Goal: Information Seeking & Learning: Learn about a topic

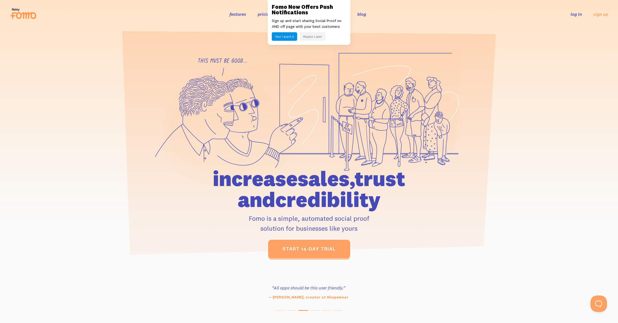
click at [309, 37] on button "Maybe Later" at bounding box center [312, 36] width 25 height 9
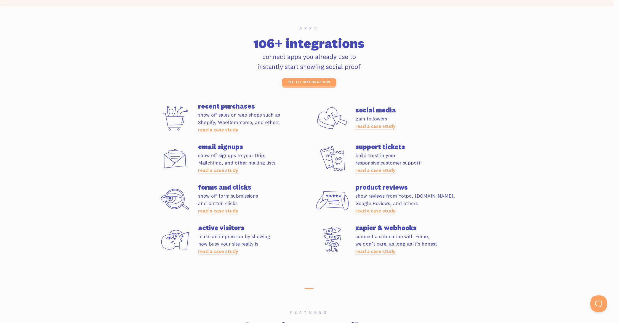
scroll to position [1478, 0]
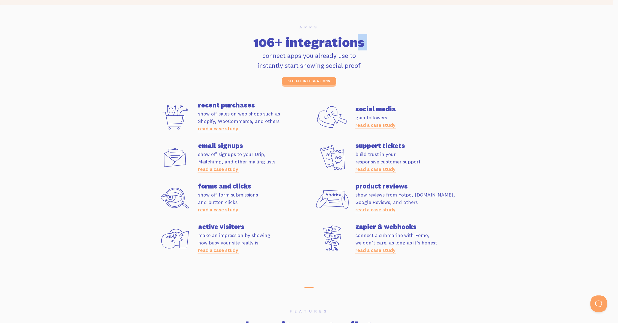
drag, startPoint x: 374, startPoint y: 49, endPoint x: 317, endPoint y: 42, distance: 57.0
click at [317, 42] on div "Apps 106+ integrations connect apps you already use to instantly start showing …" at bounding box center [309, 55] width 315 height 60
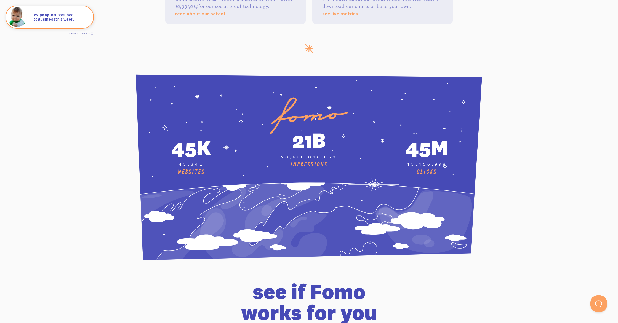
scroll to position [1971, 0]
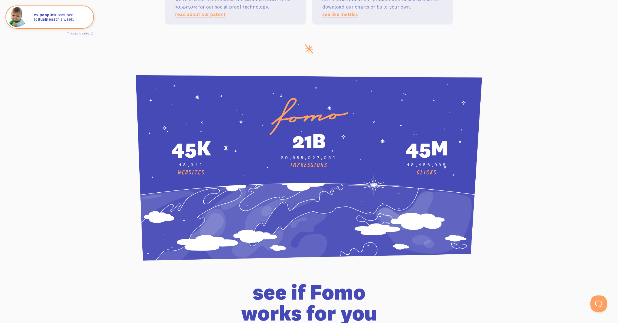
click at [159, 138] on div "45k" at bounding box center [191, 148] width 111 height 27
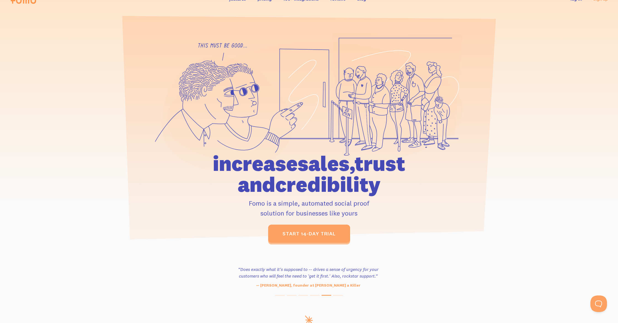
scroll to position [0, 0]
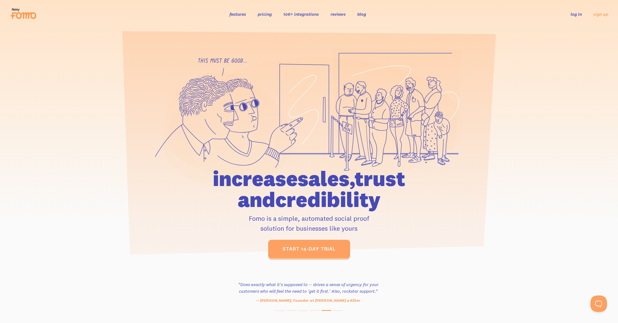
click at [235, 16] on link "features" at bounding box center [238, 14] width 17 height 6
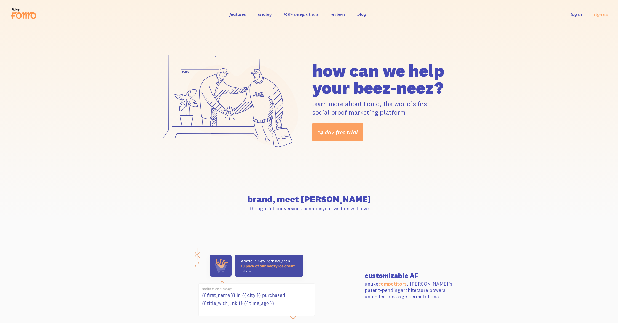
click at [264, 14] on link "pricing" at bounding box center [265, 14] width 14 height 6
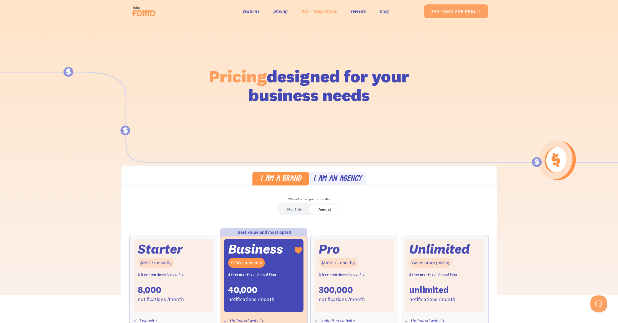
scroll to position [2, 0]
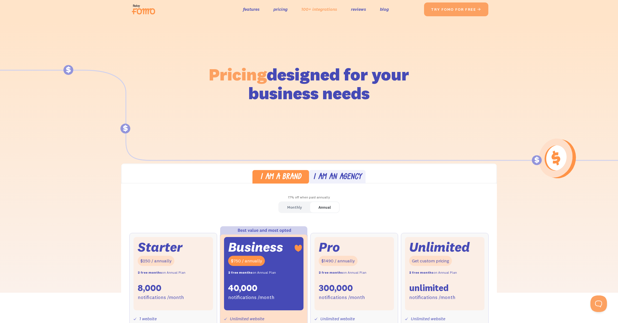
click at [326, 9] on link "100+ integrations" at bounding box center [319, 9] width 36 height 8
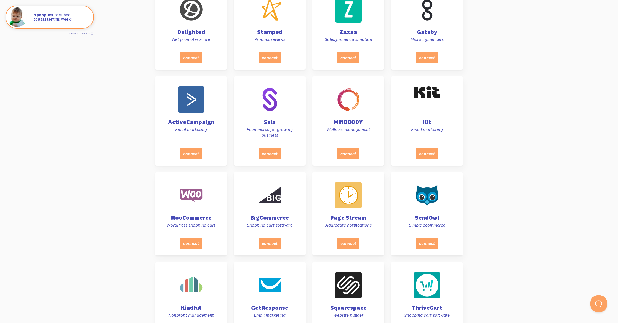
scroll to position [1056, 0]
